Goal: Information Seeking & Learning: Stay updated

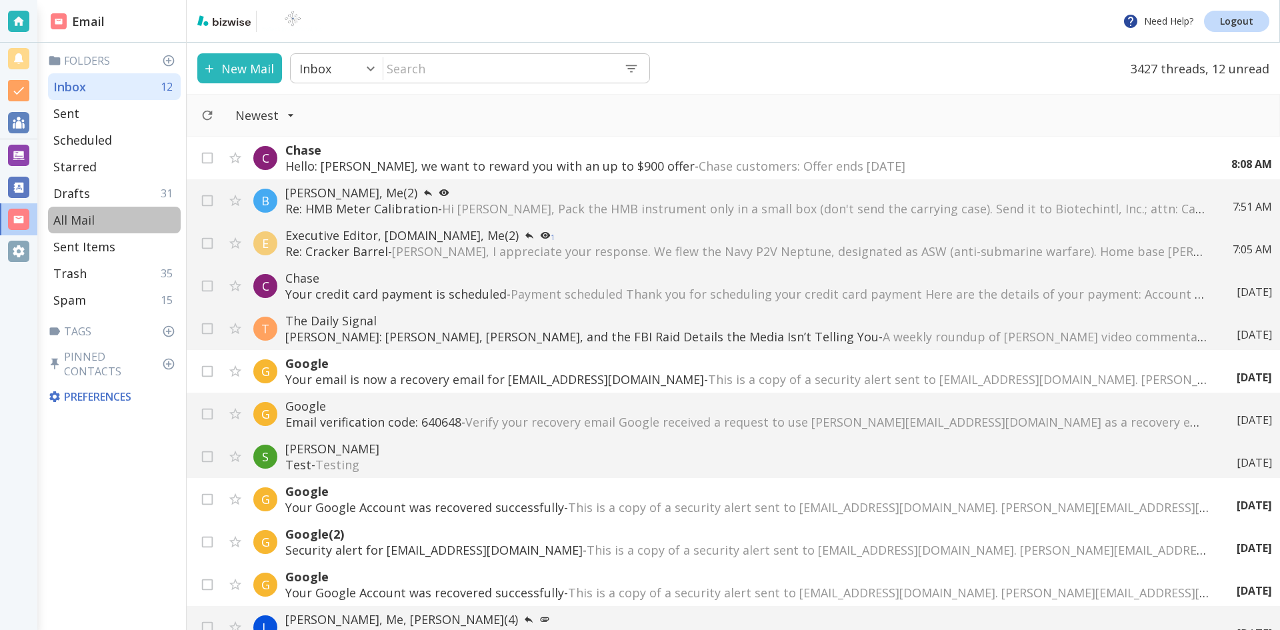
click at [77, 214] on p "All Mail" at bounding box center [73, 220] width 41 height 16
type input "5"
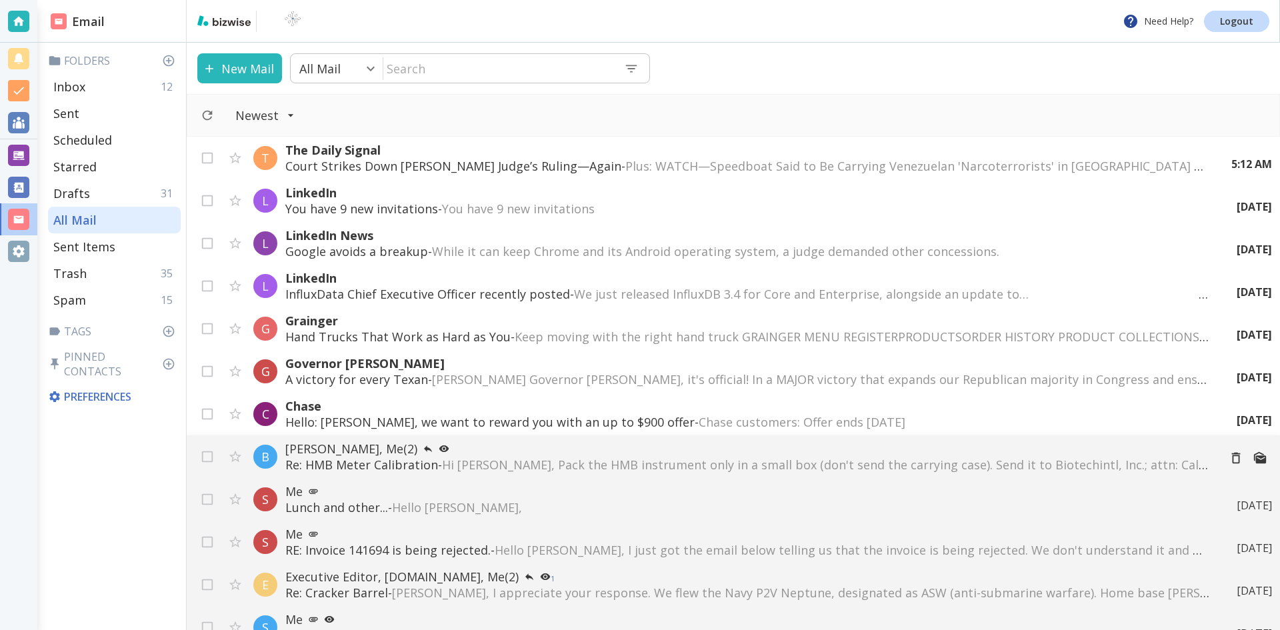
click at [942, 461] on span "Hi [PERSON_NAME], Pack the HMB instrument only in a small box (don't send the c…" at bounding box center [962, 465] width 1040 height 16
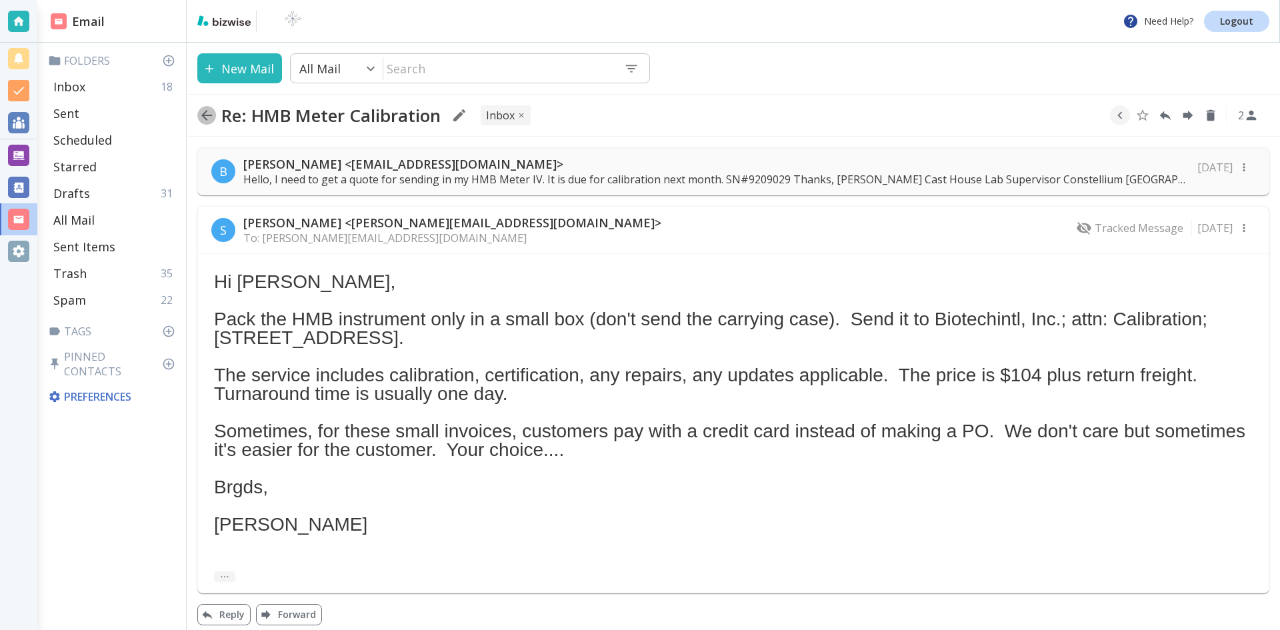
click at [203, 113] on icon "button" at bounding box center [206, 115] width 11 height 11
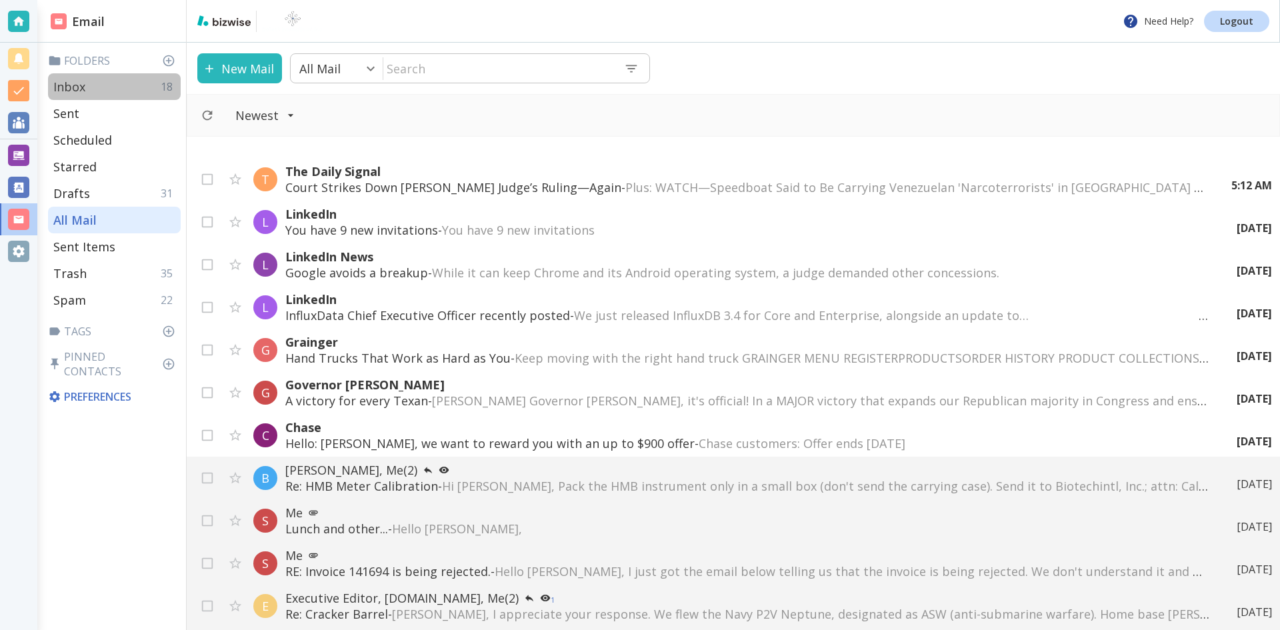
click at [69, 84] on p "Inbox" at bounding box center [69, 87] width 32 height 16
type input "0"
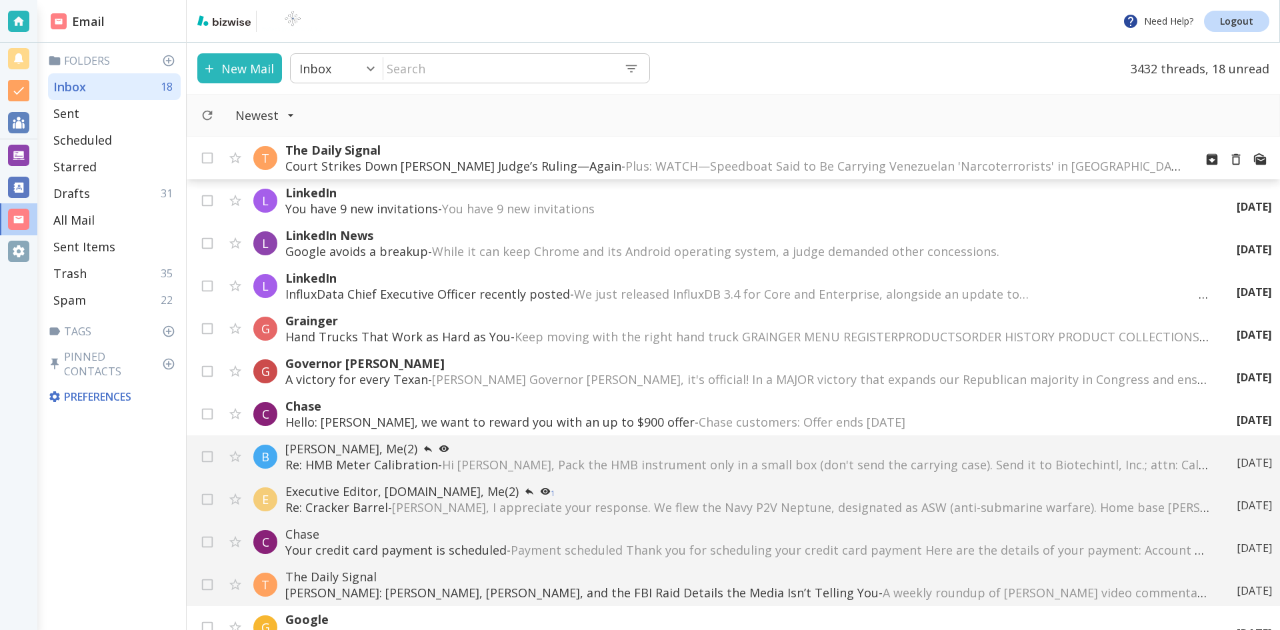
click at [443, 162] on p "Court Strikes Down [PERSON_NAME] Judge’s Ruling—Again - Plus: WATCH—Speedboat S…" at bounding box center [734, 166] width 899 height 16
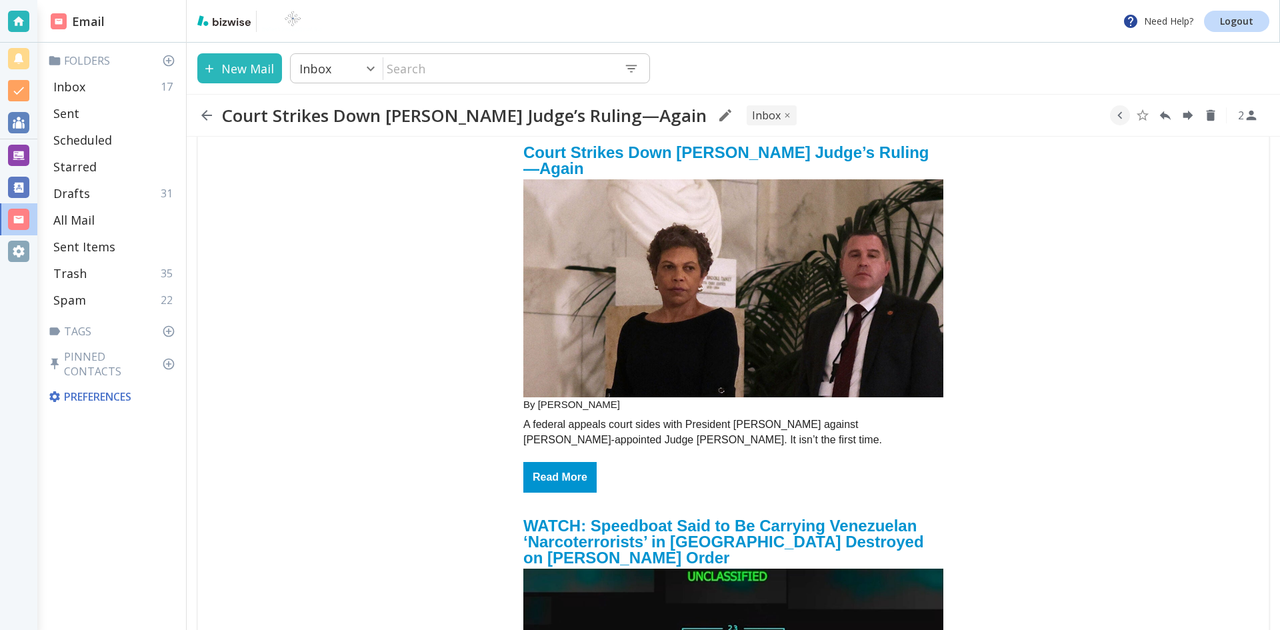
scroll to position [200, 0]
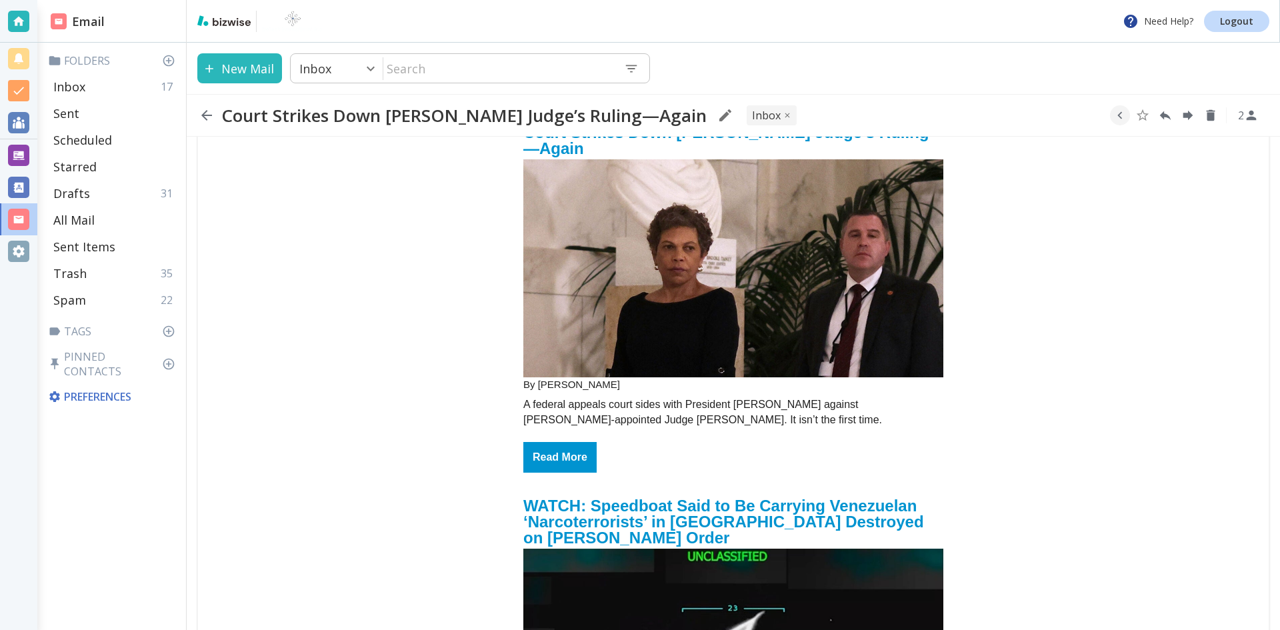
click at [692, 302] on img "email_name" at bounding box center [733, 268] width 420 height 219
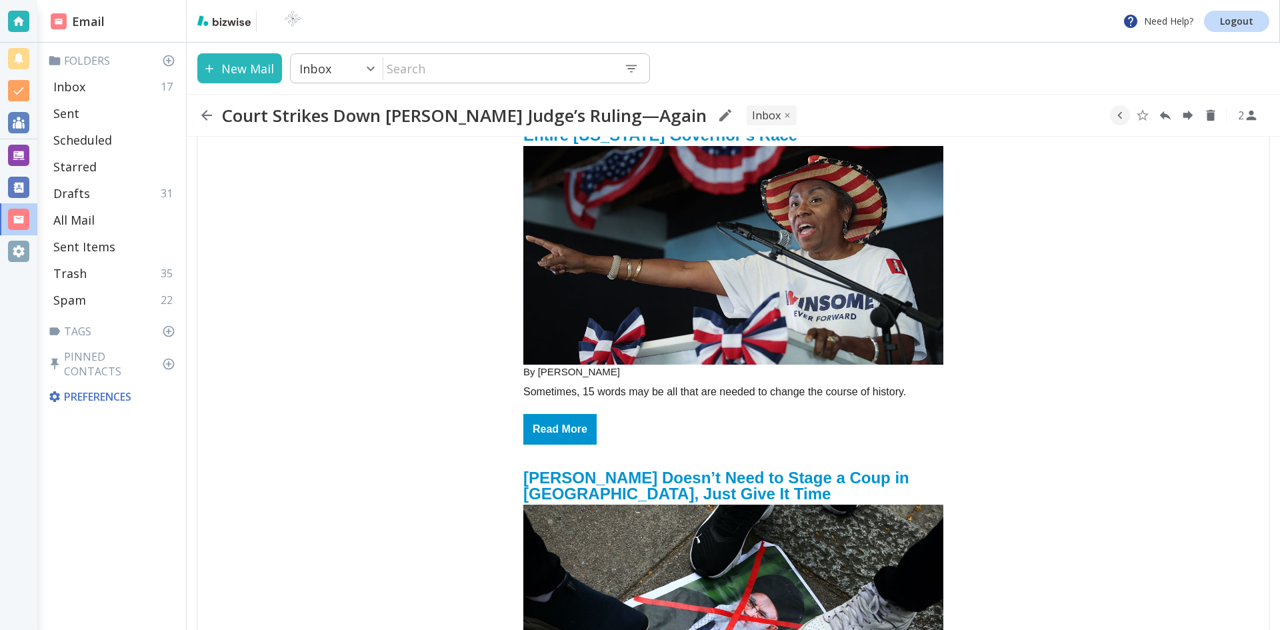
scroll to position [1000, 0]
